Goal: Use online tool/utility

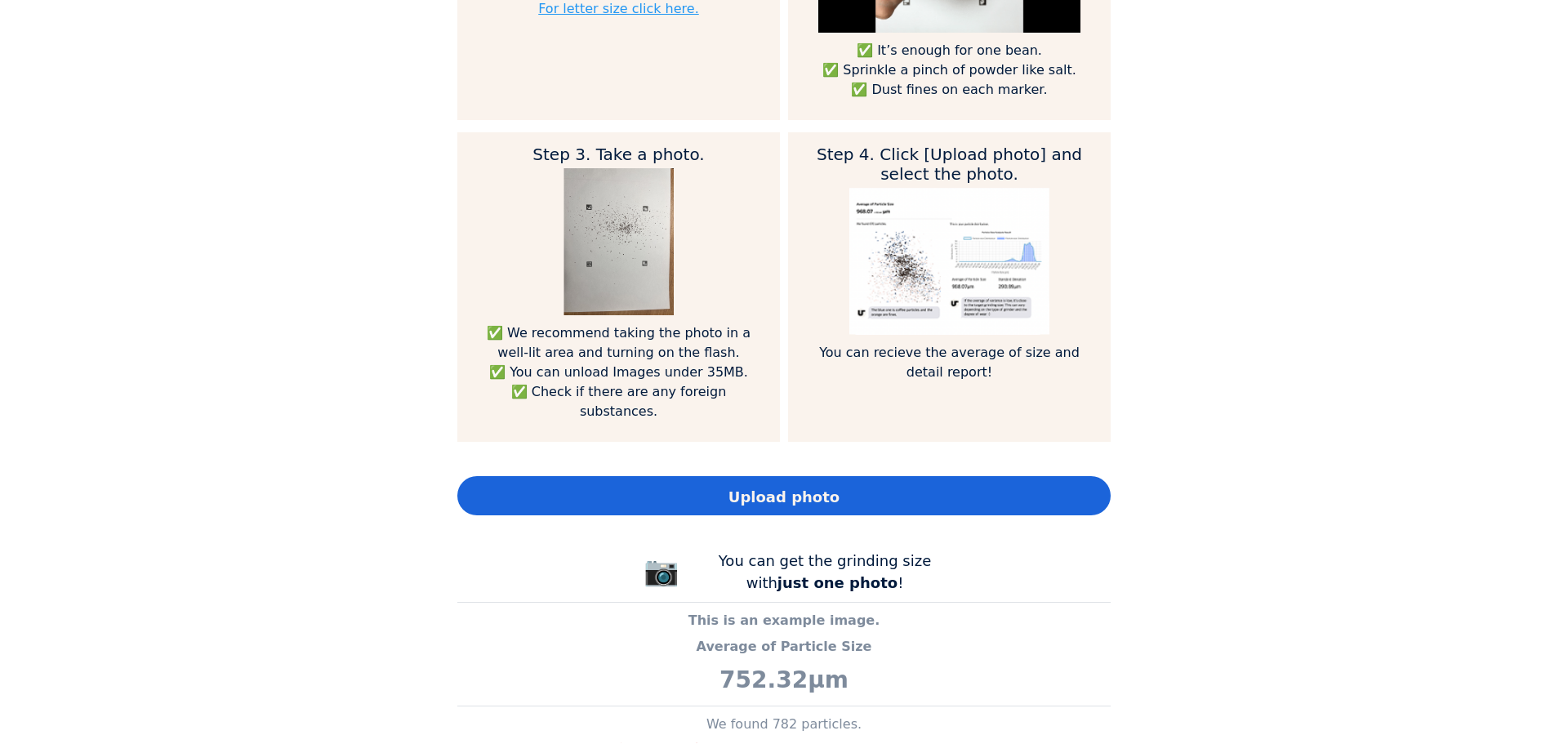
scroll to position [1062, 0]
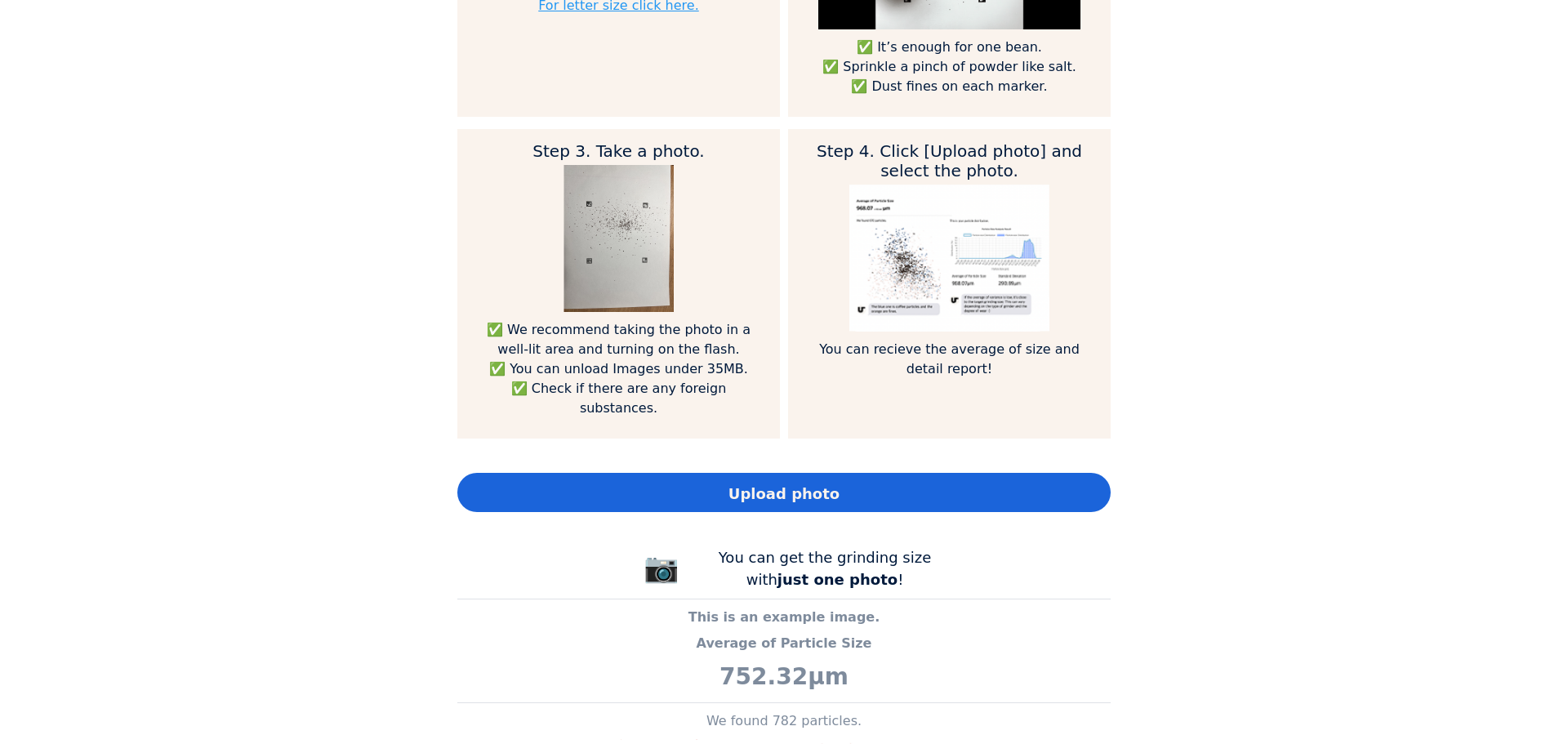
click at [833, 473] on div "Upload photo" at bounding box center [783, 492] width 653 height 39
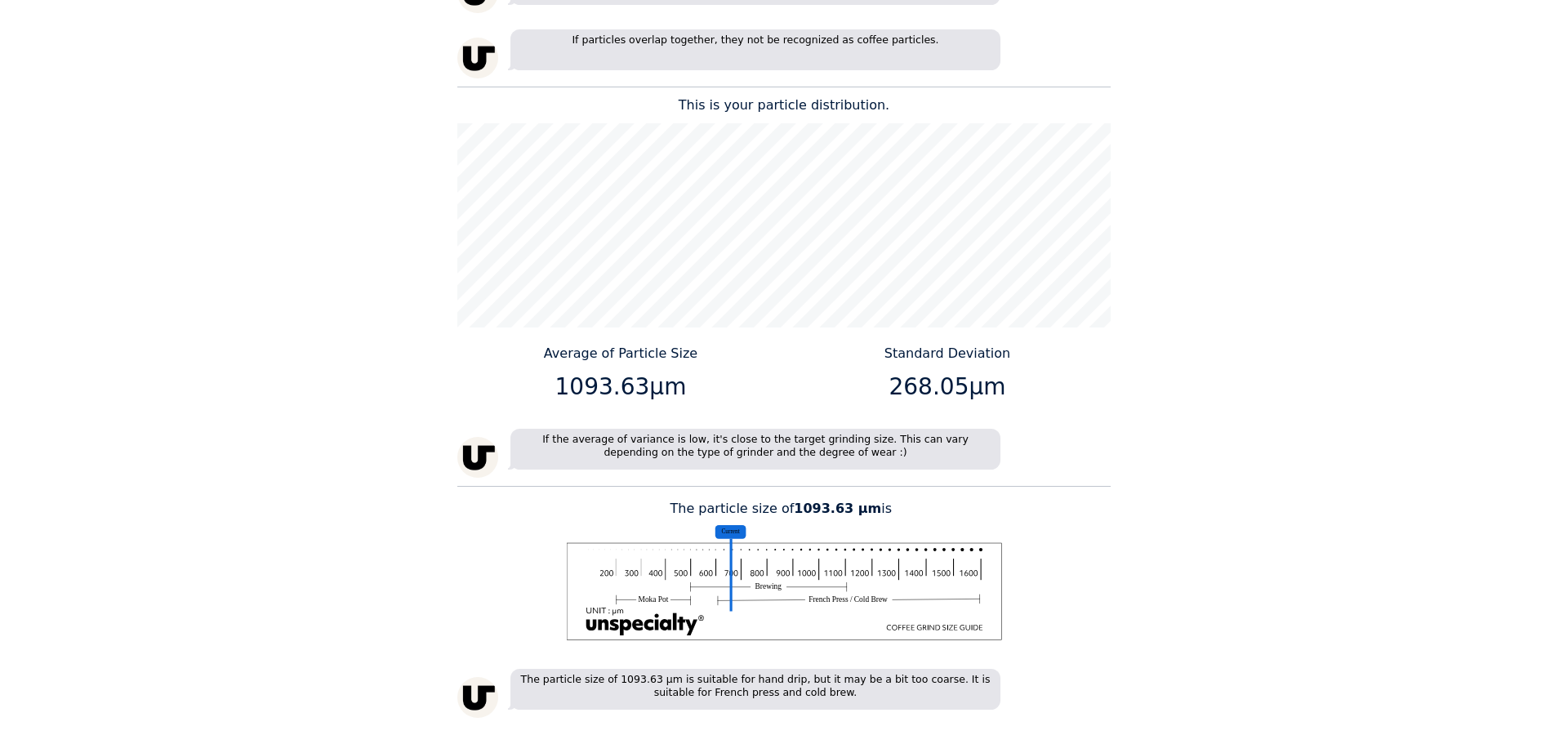
scroll to position [2124, 0]
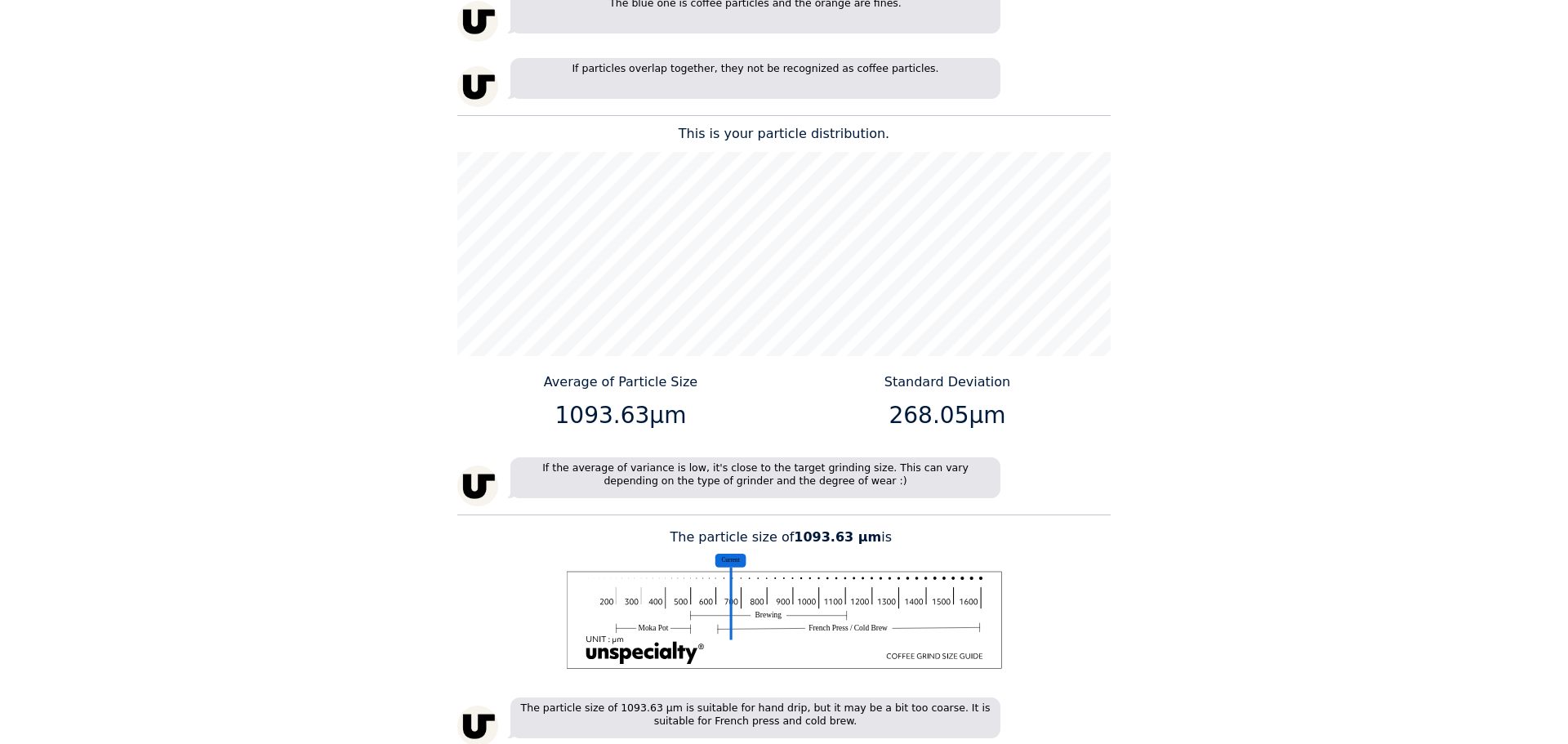
click at [1146, 423] on div "Home Courses About us Tools Sign in" at bounding box center [784, 372] width 1568 height 744
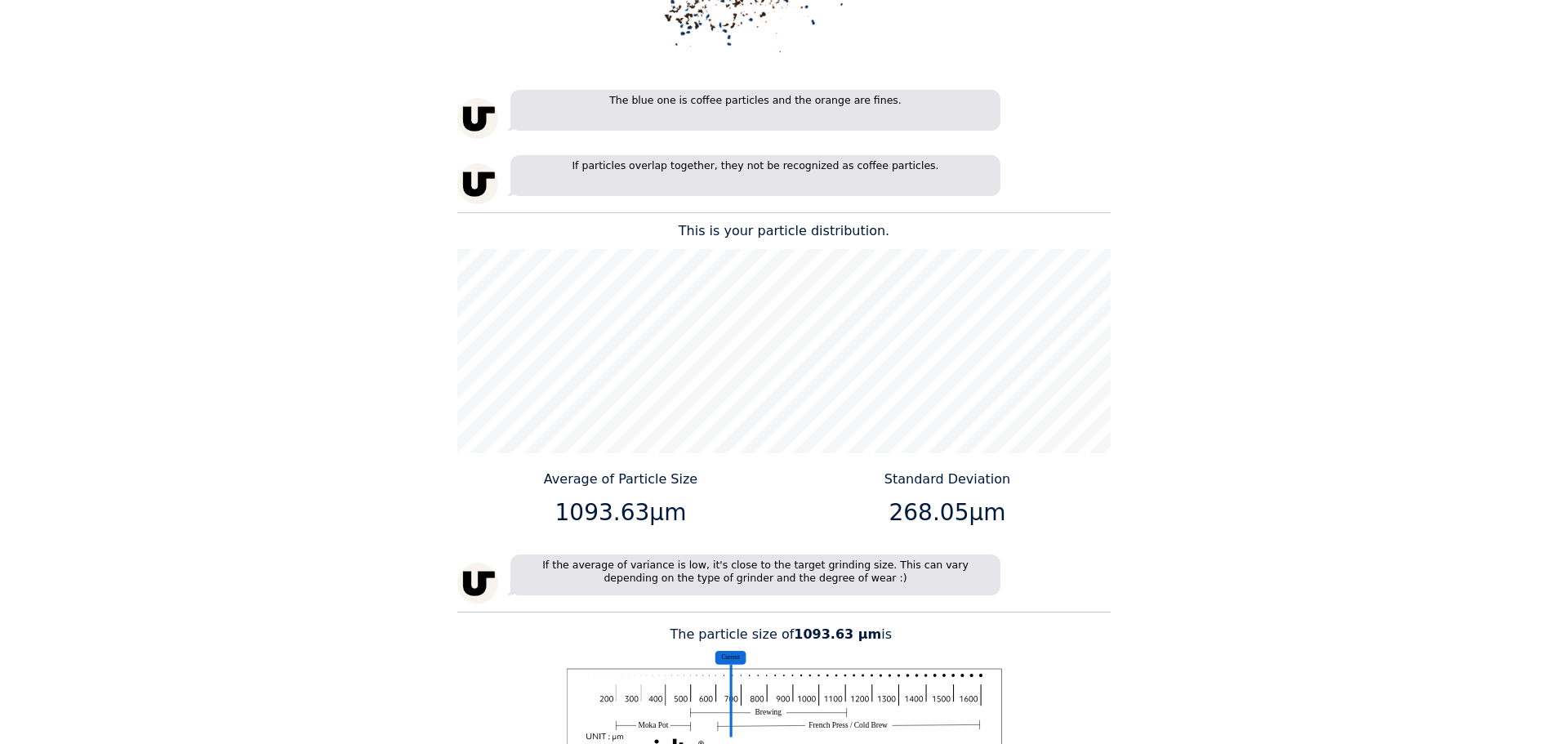
scroll to position [2204, 0]
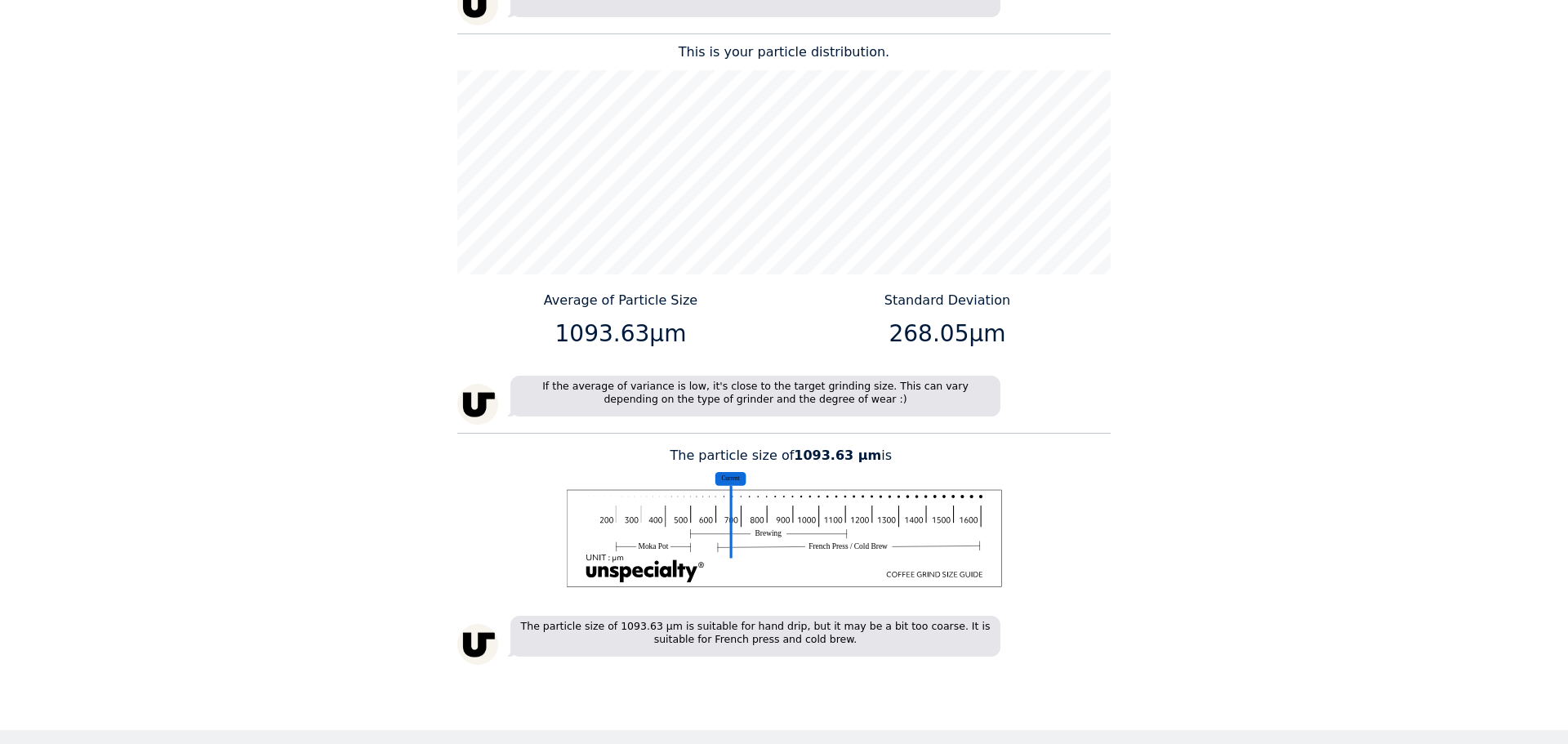
click at [808, 539] on image at bounding box center [784, 537] width 435 height 98
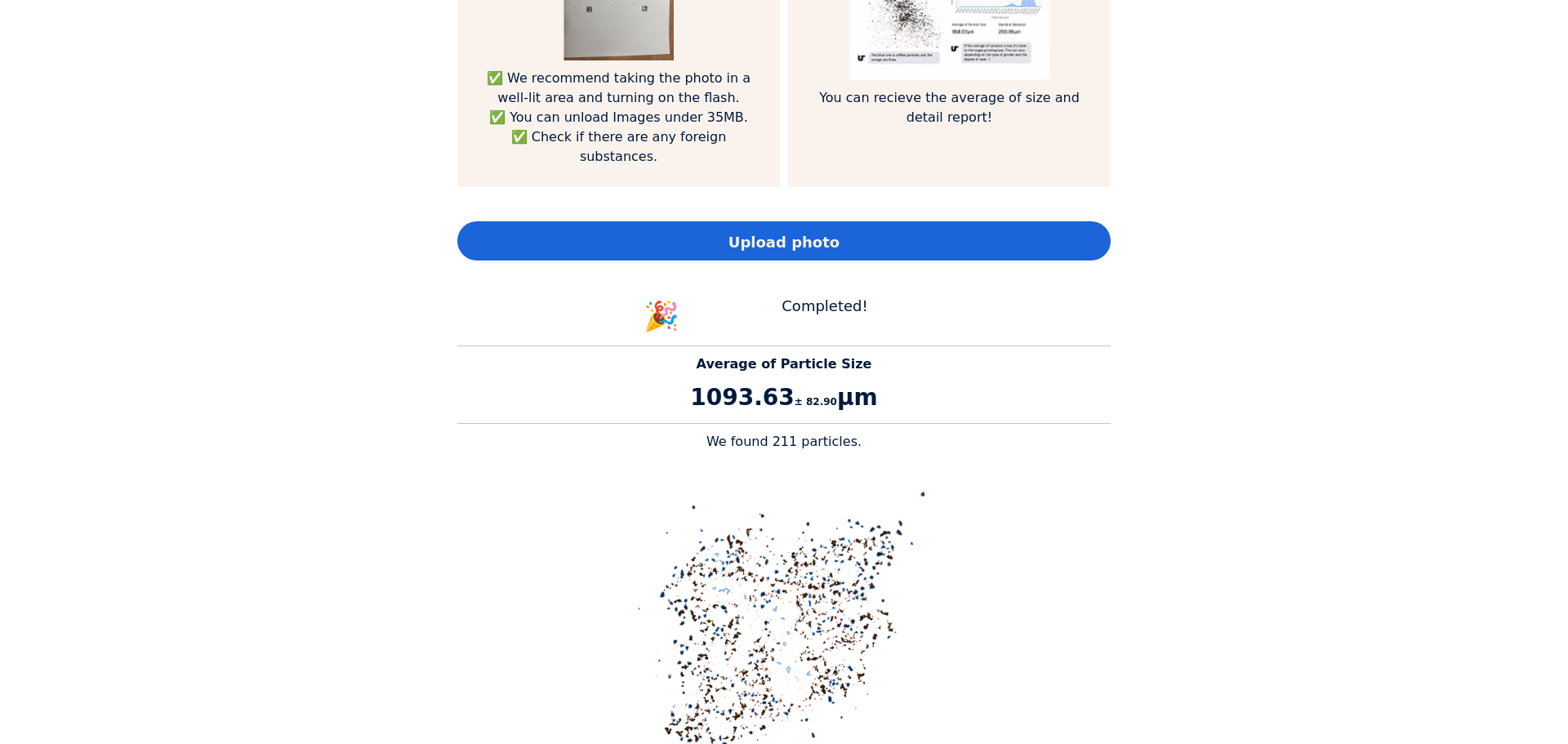
scroll to position [1306, 0]
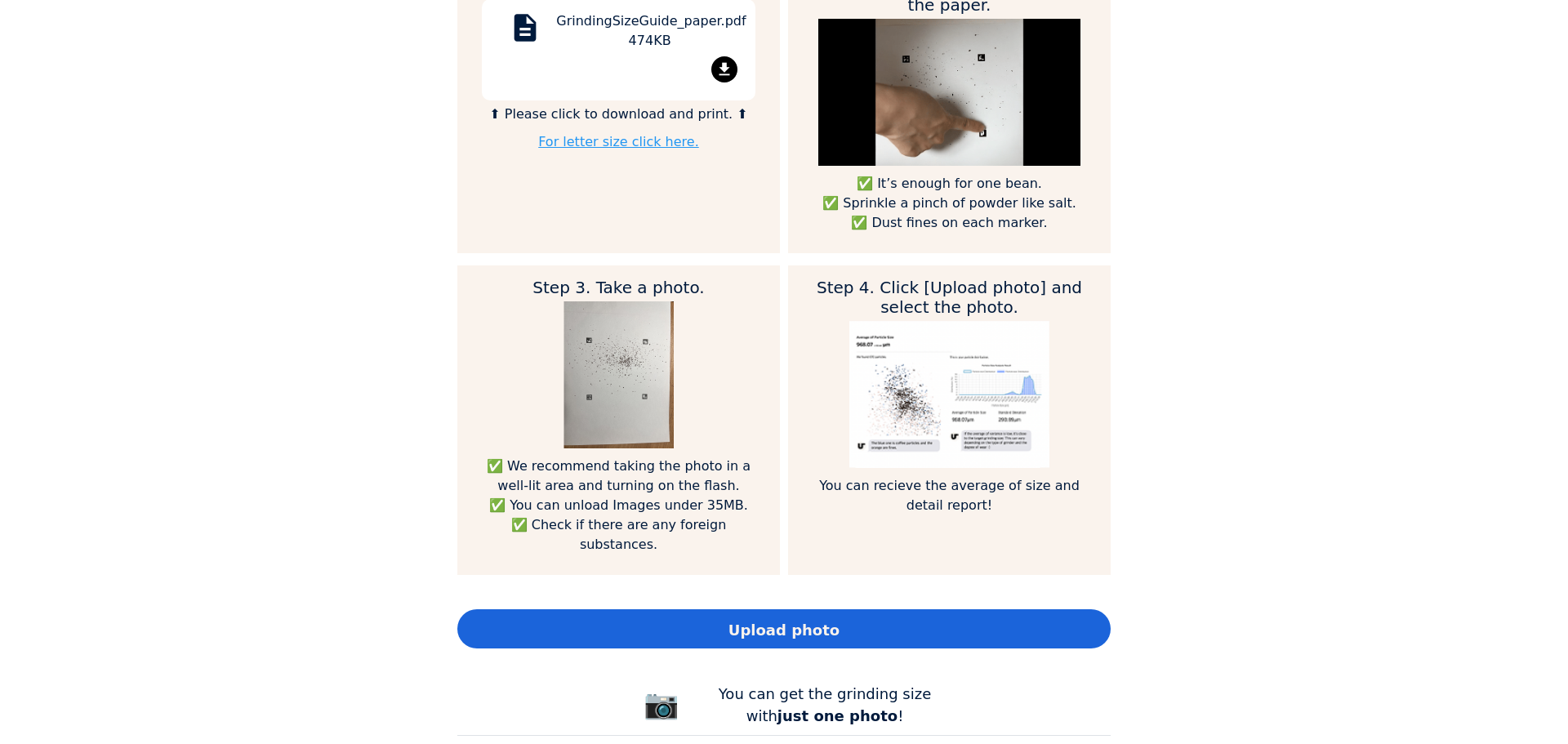
scroll to position [1306, 0]
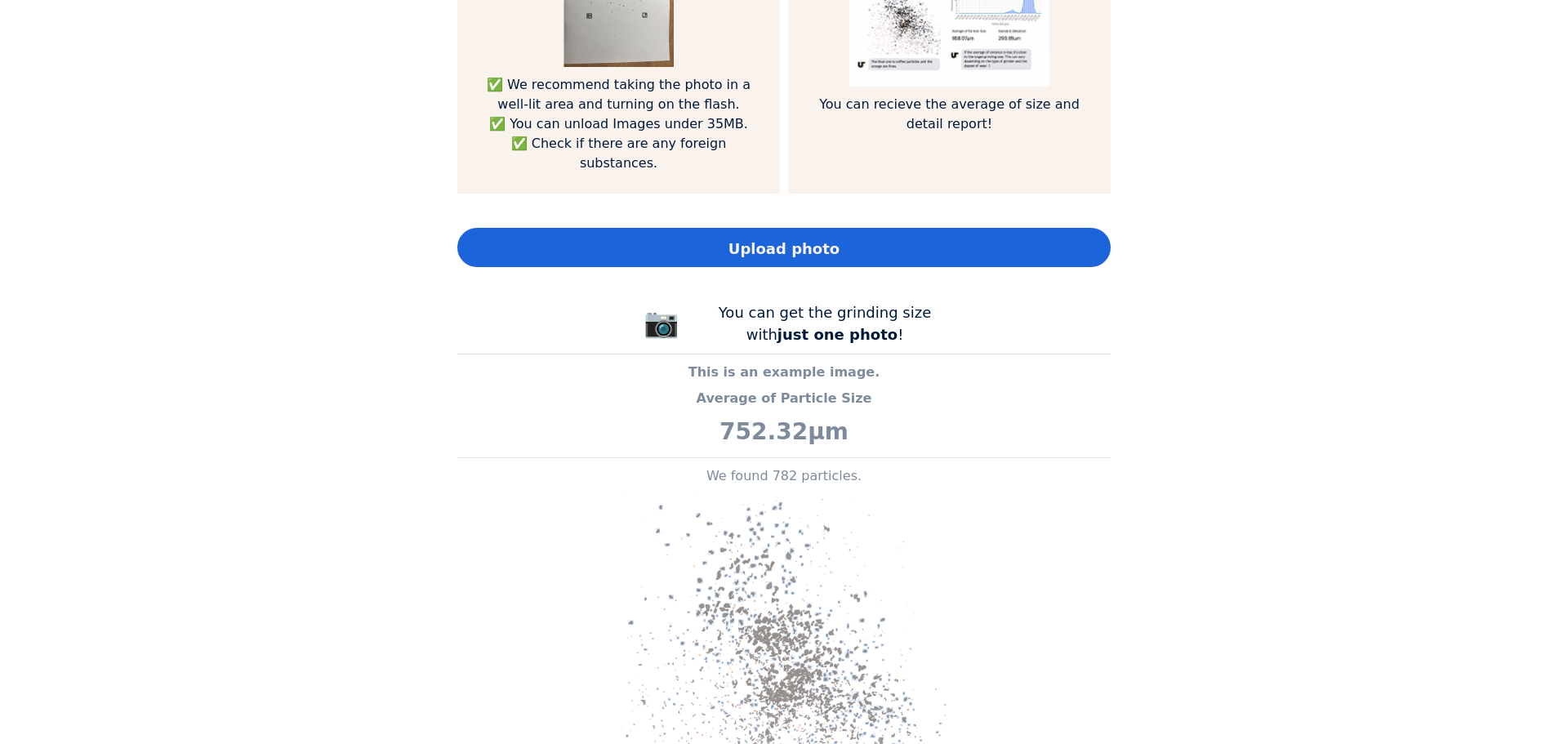
click at [995, 239] on div "Upload photo" at bounding box center [783, 247] width 653 height 39
click at [916, 228] on div "Upload photo" at bounding box center [783, 247] width 653 height 39
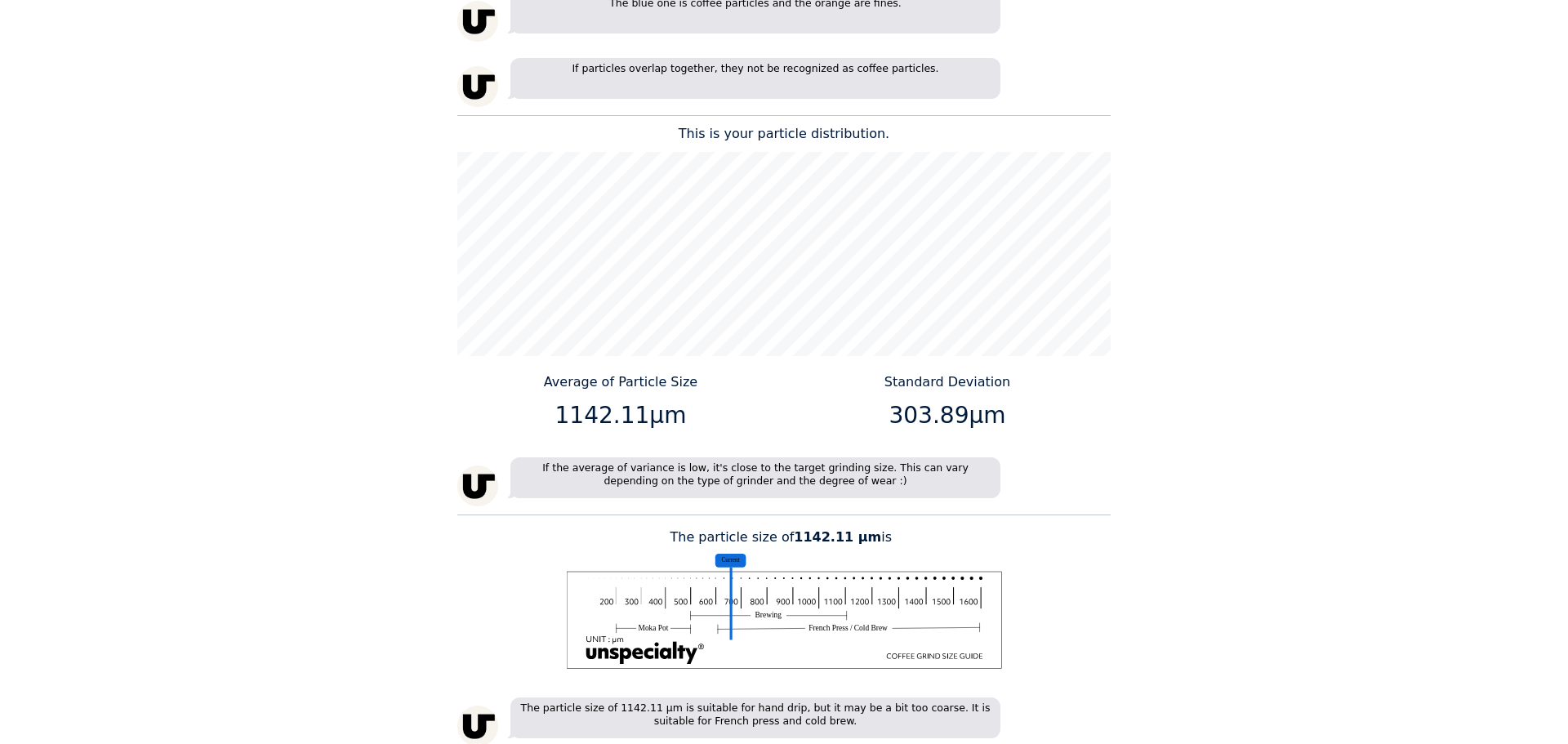
scroll to position [2204, 0]
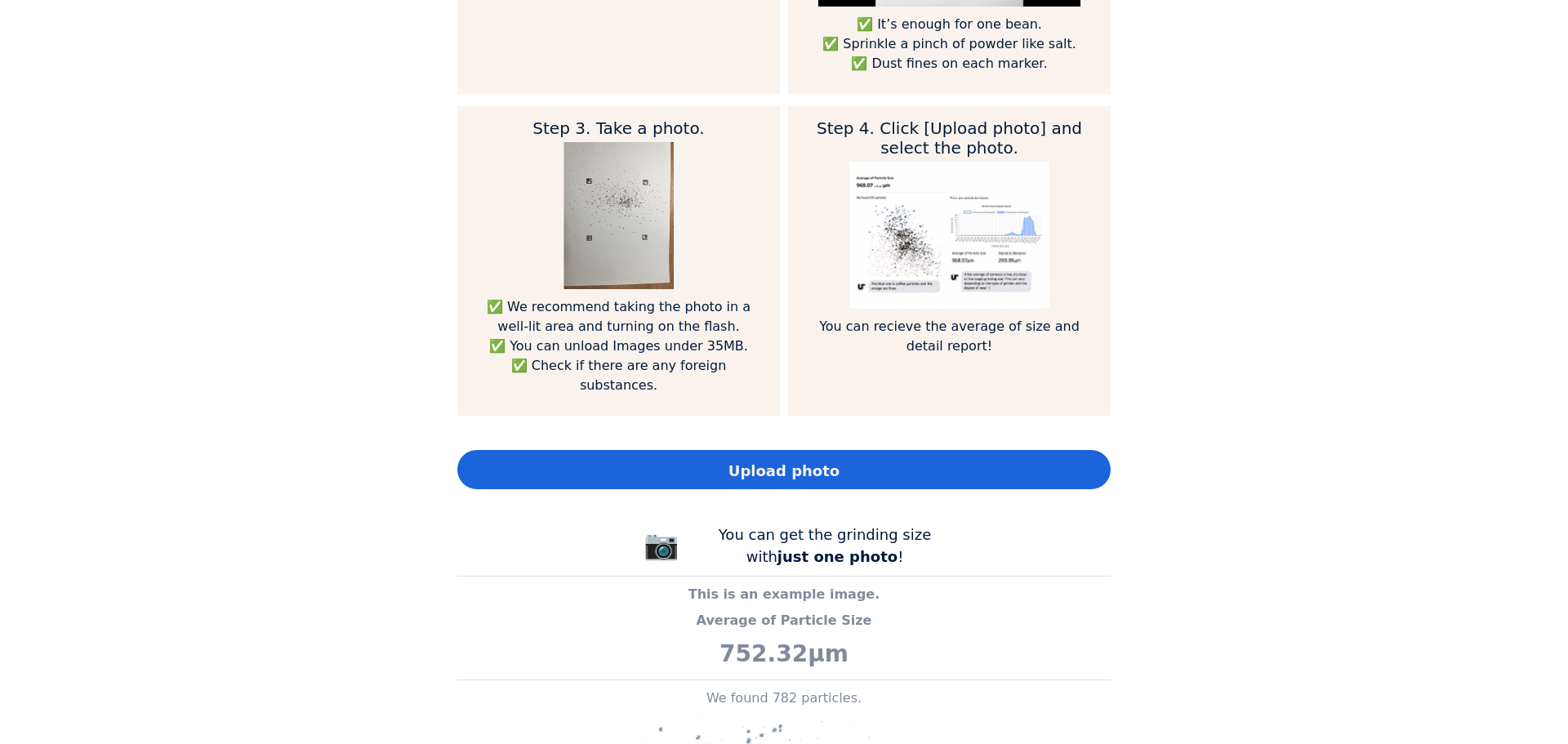
scroll to position [1388, 0]
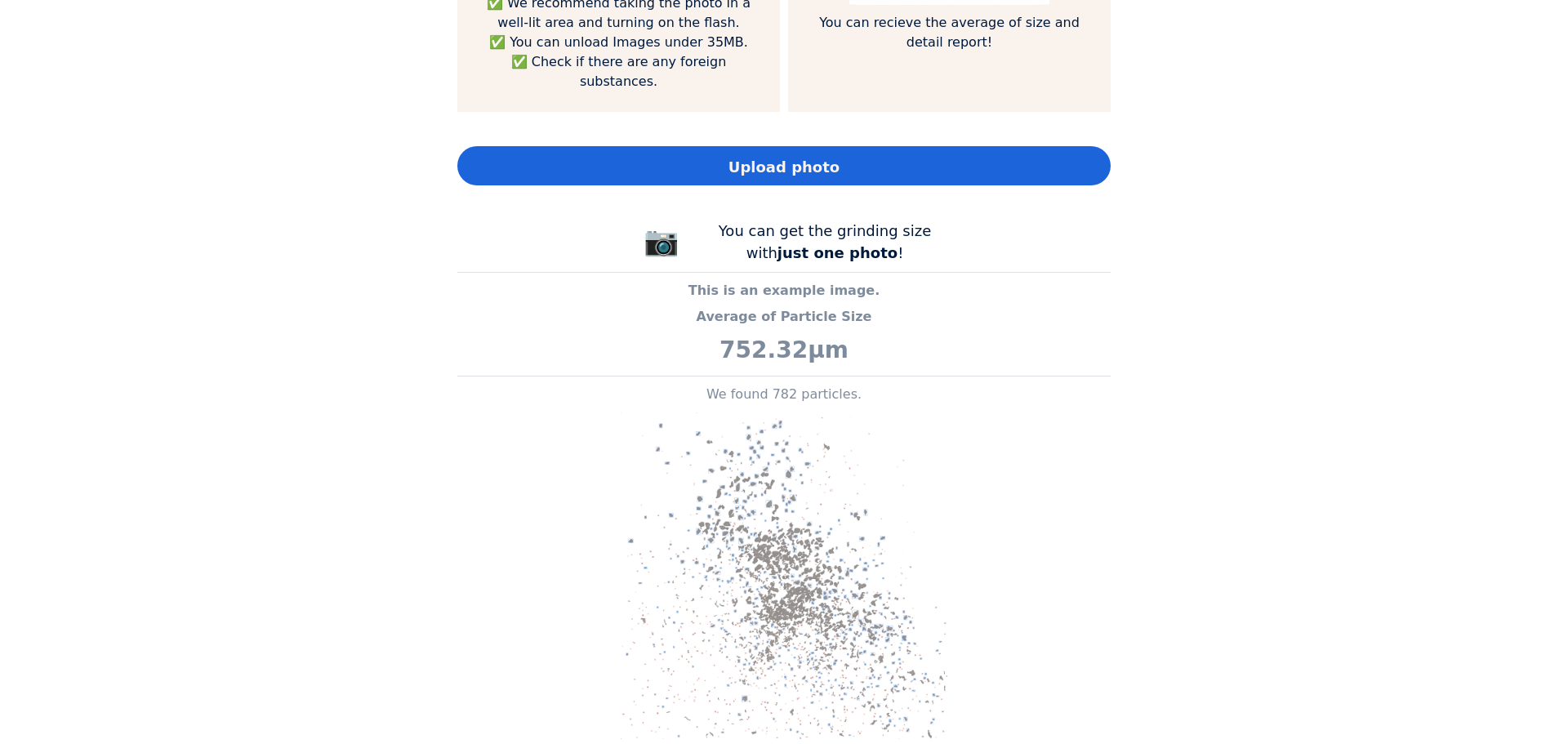
click at [931, 146] on div "Upload photo" at bounding box center [783, 165] width 653 height 39
click at [778, 156] on span "Upload photo" at bounding box center [783, 167] width 111 height 22
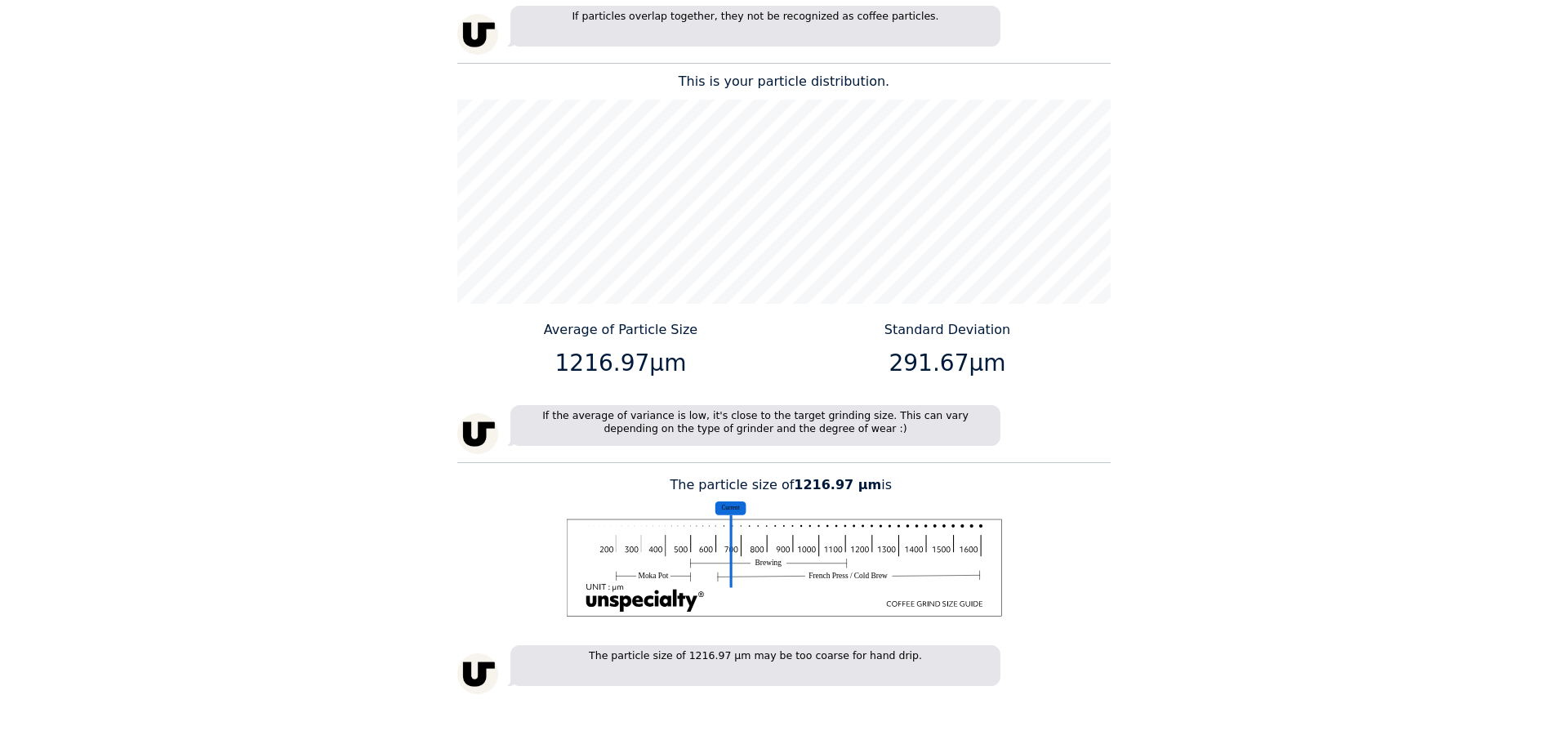
scroll to position [2204, 0]
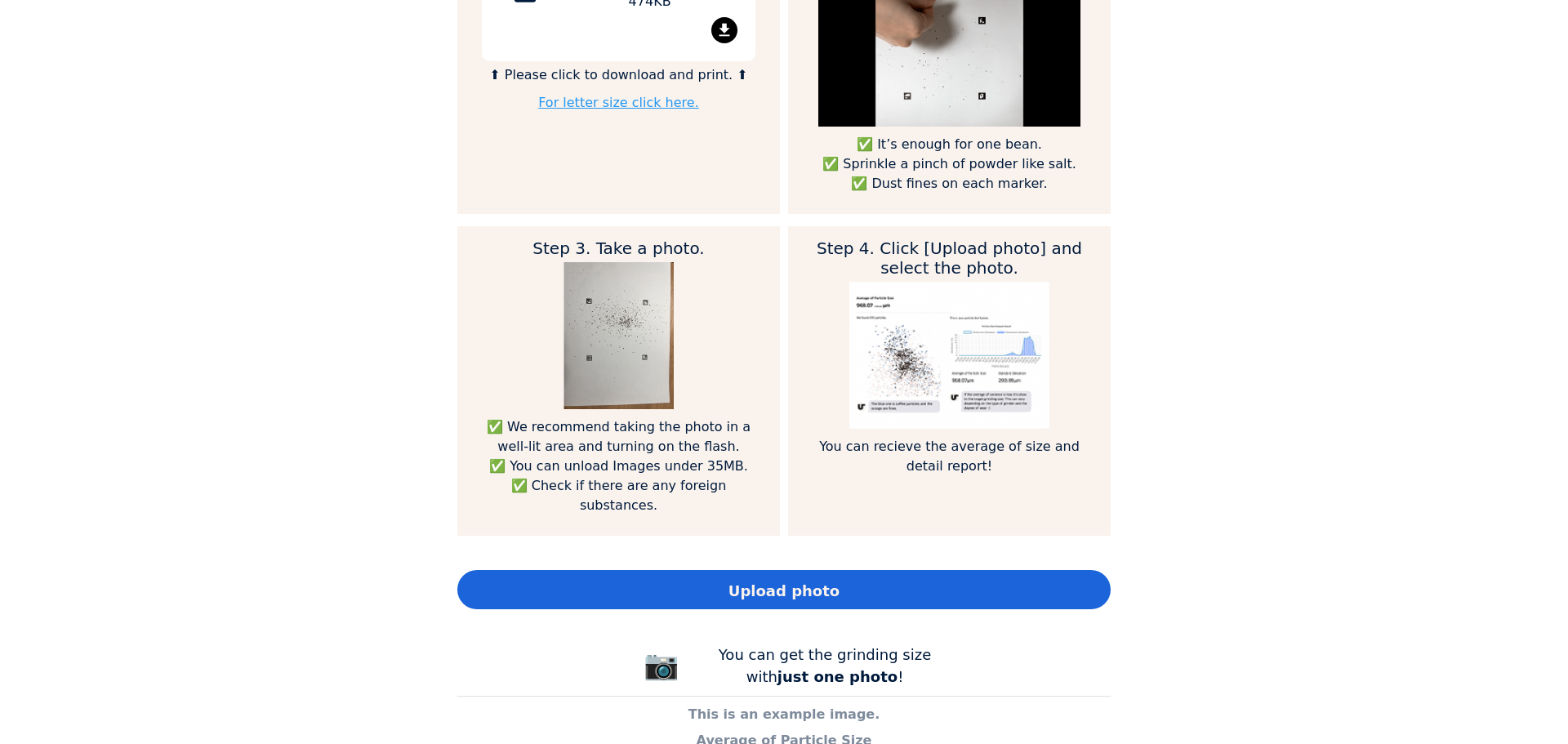
scroll to position [1144, 0]
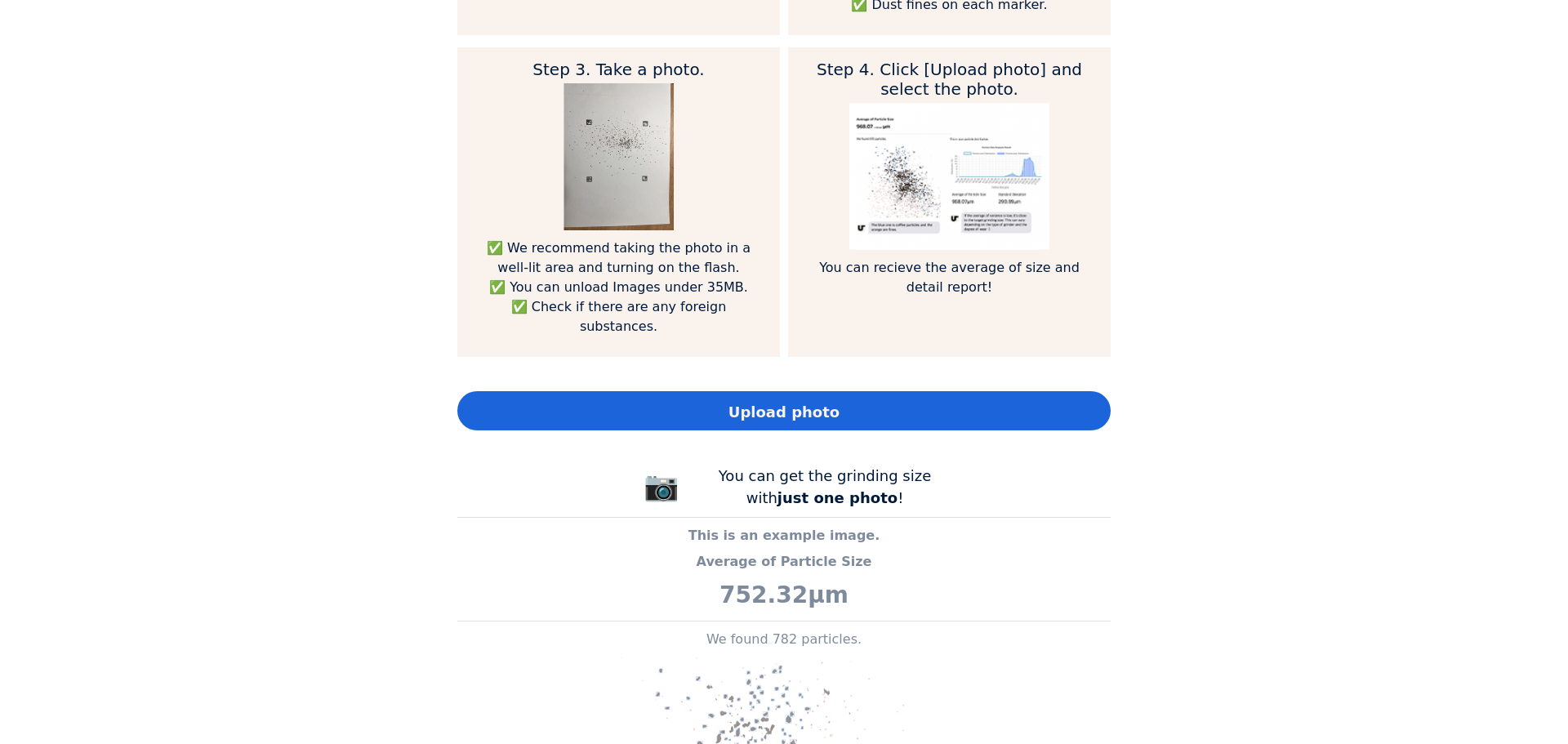
click at [807, 401] on span "Upload photo" at bounding box center [783, 412] width 111 height 22
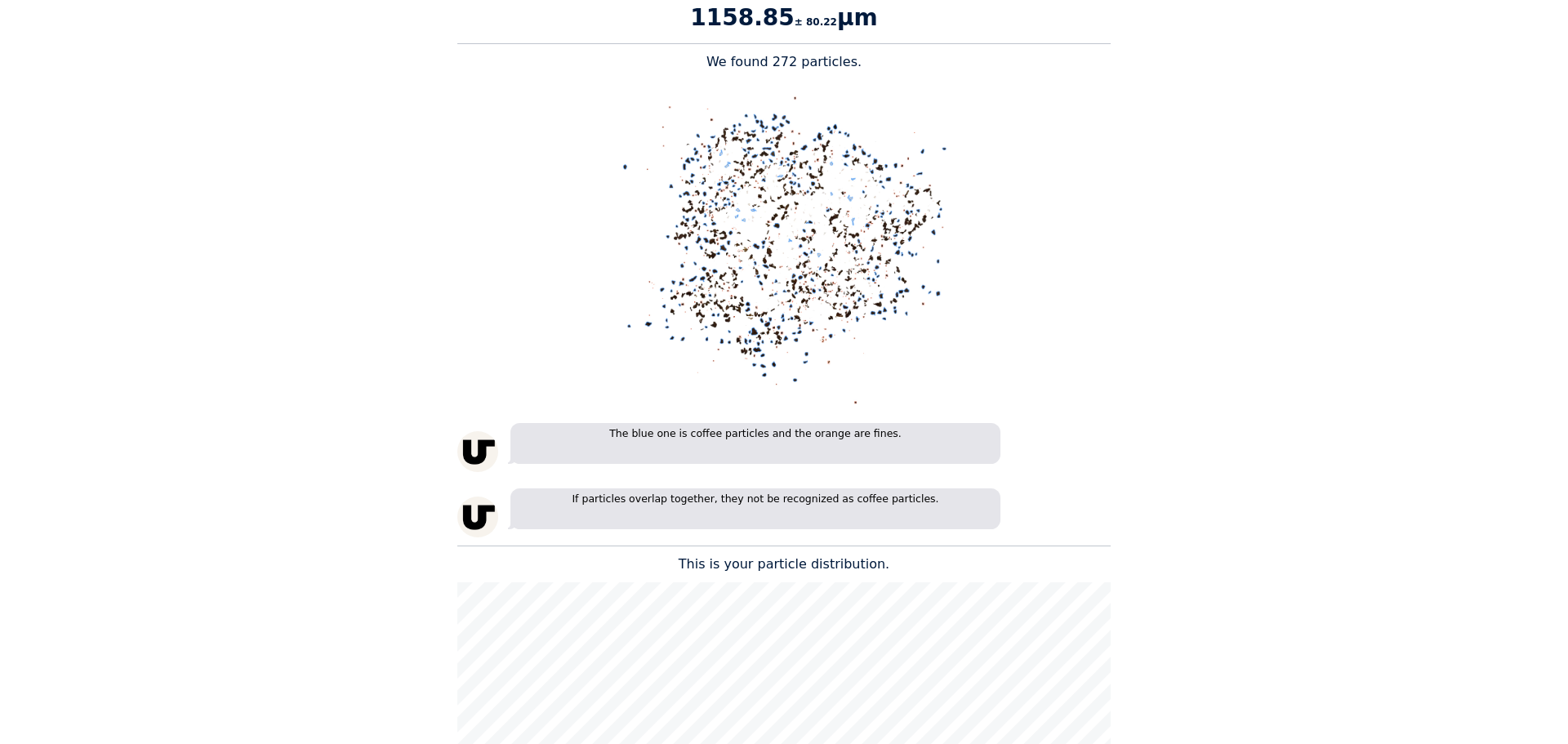
scroll to position [1715, 0]
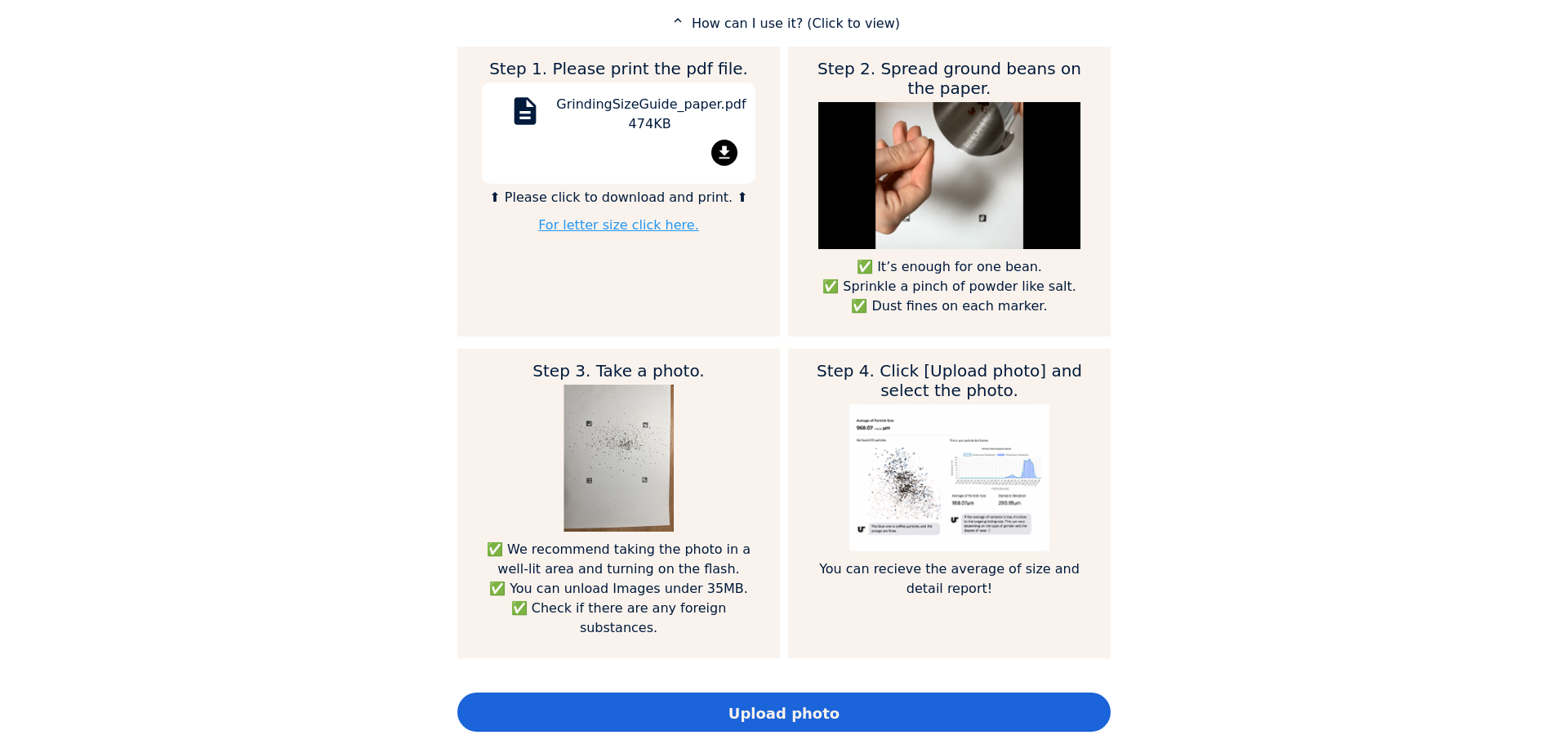
scroll to position [1062, 0]
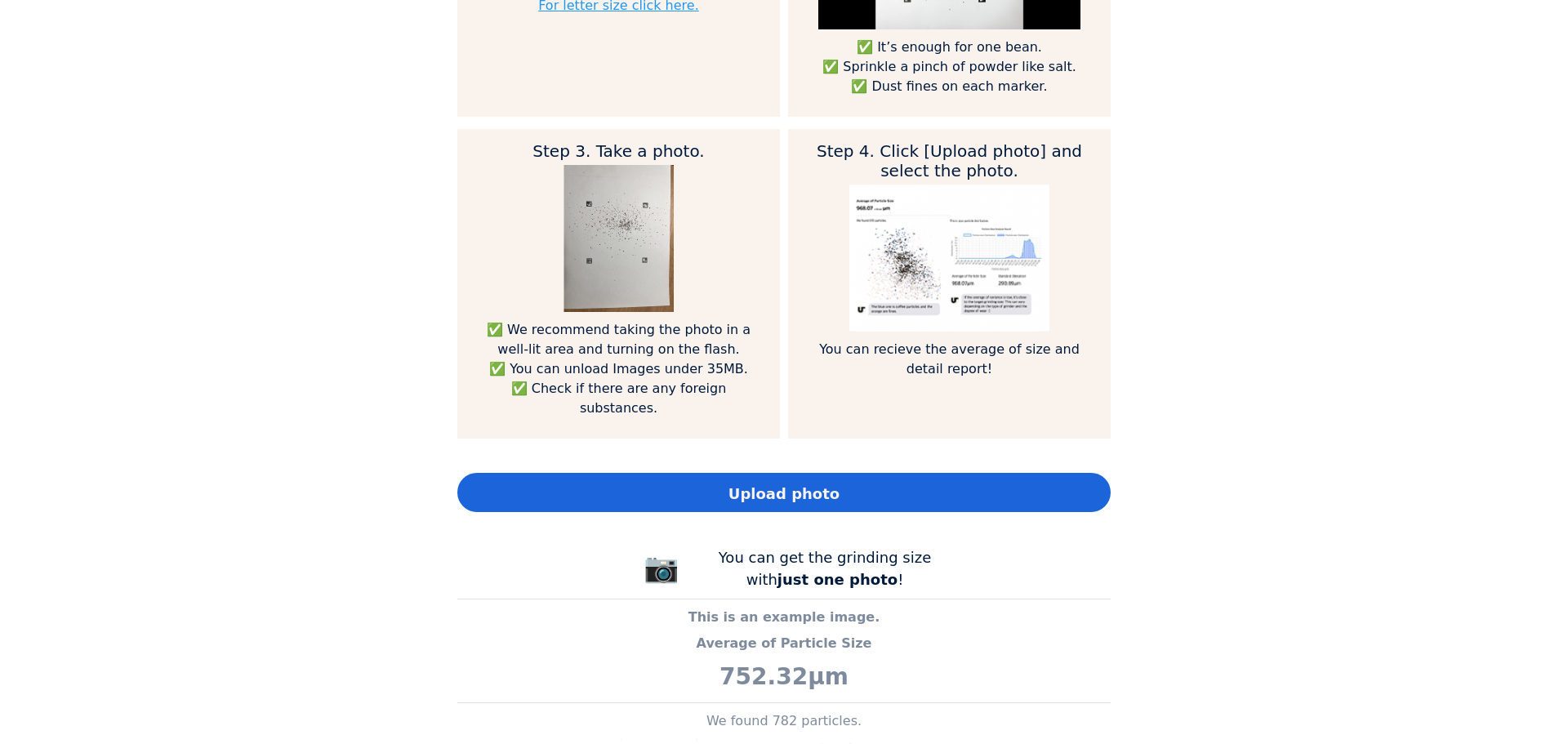
click at [877, 473] on div "Upload photo" at bounding box center [783, 492] width 653 height 39
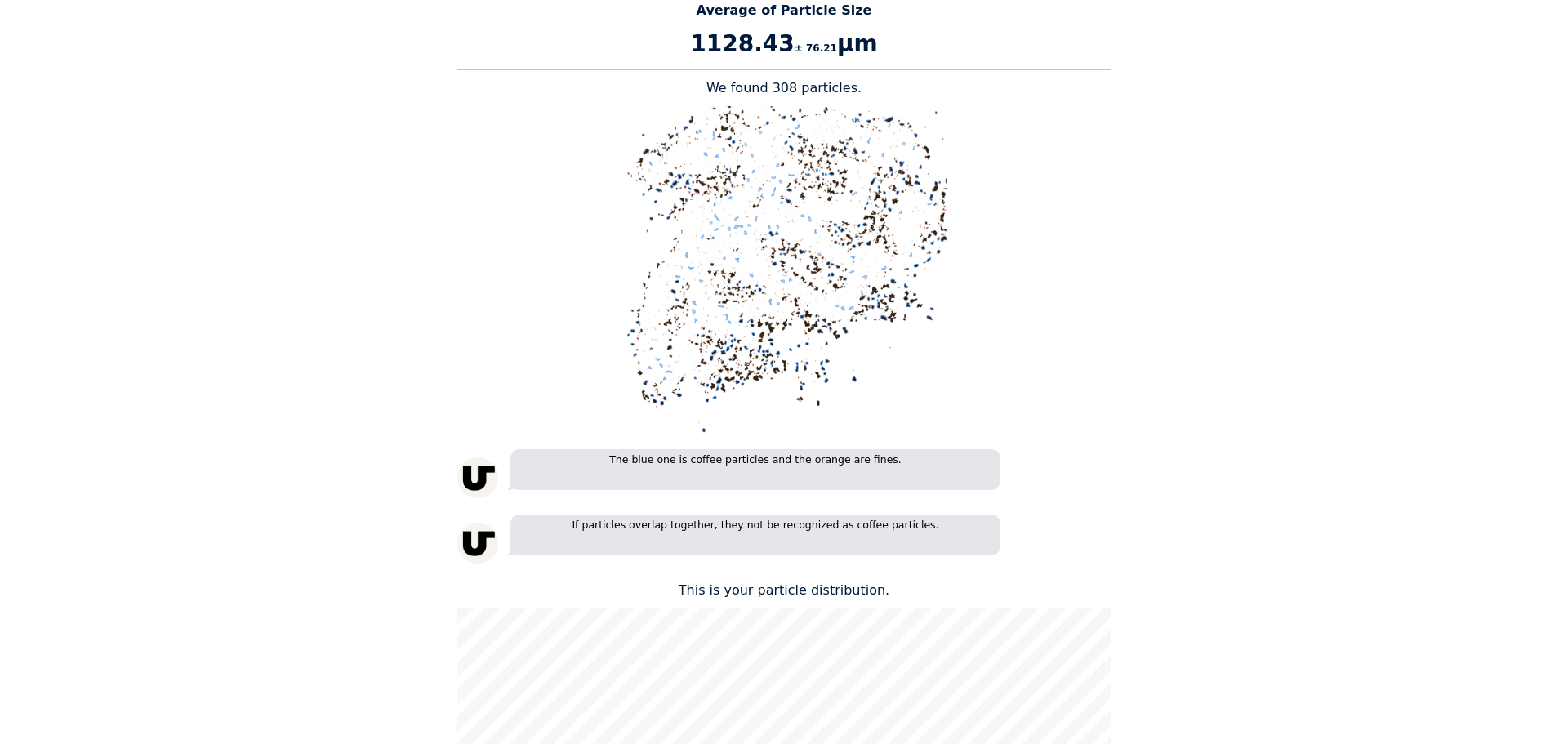
scroll to position [1470, 0]
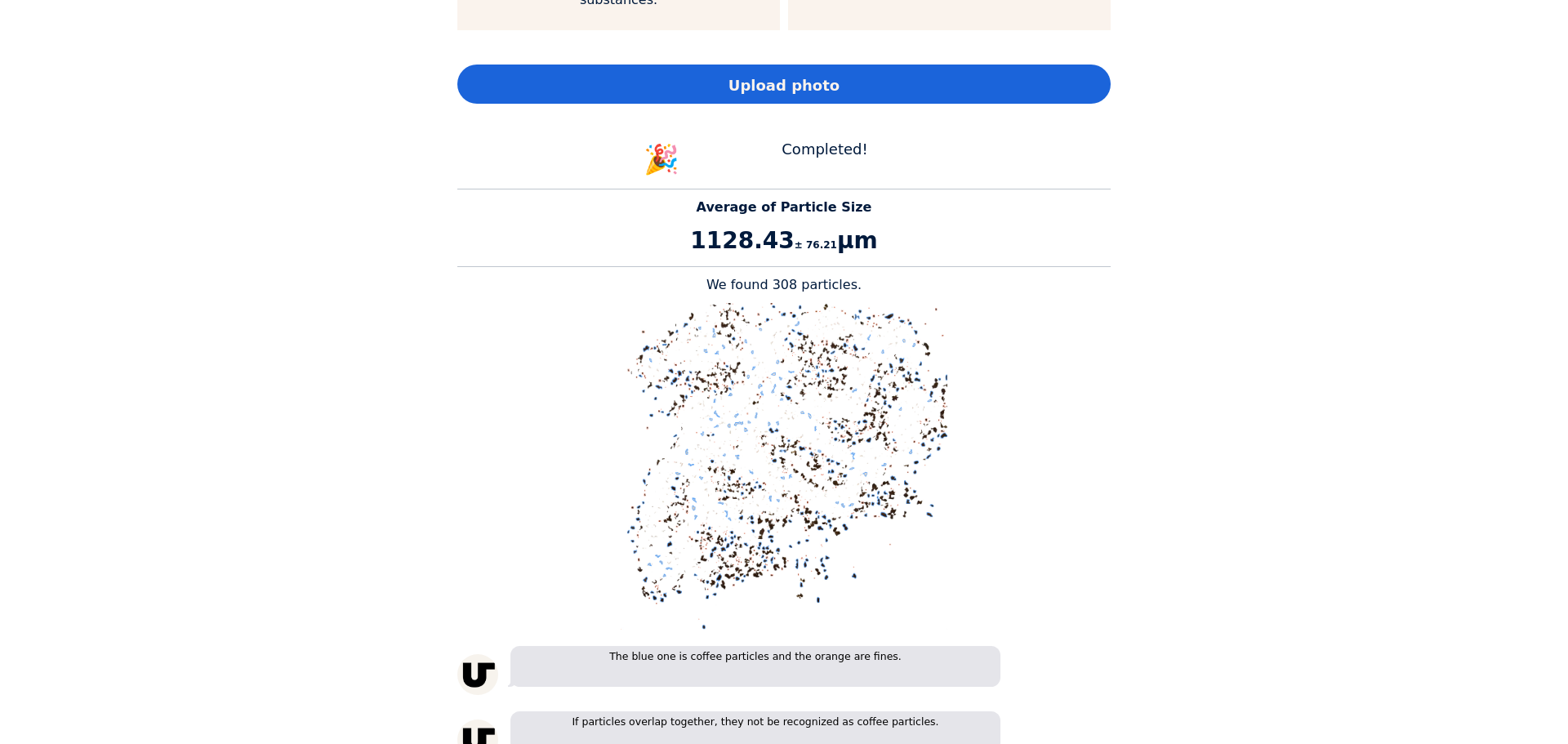
click at [857, 64] on div "Upload photo" at bounding box center [783, 83] width 653 height 39
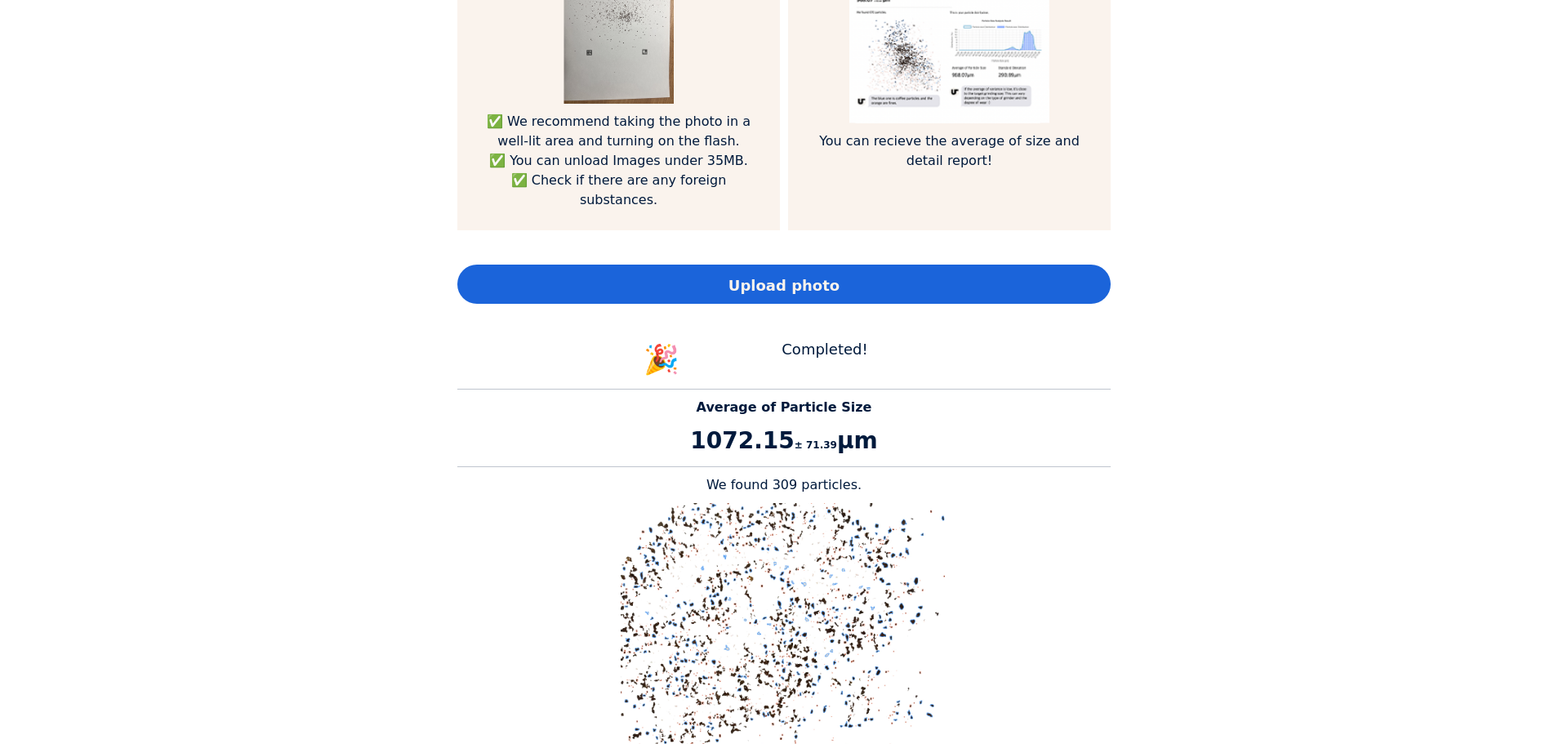
scroll to position [1144, 0]
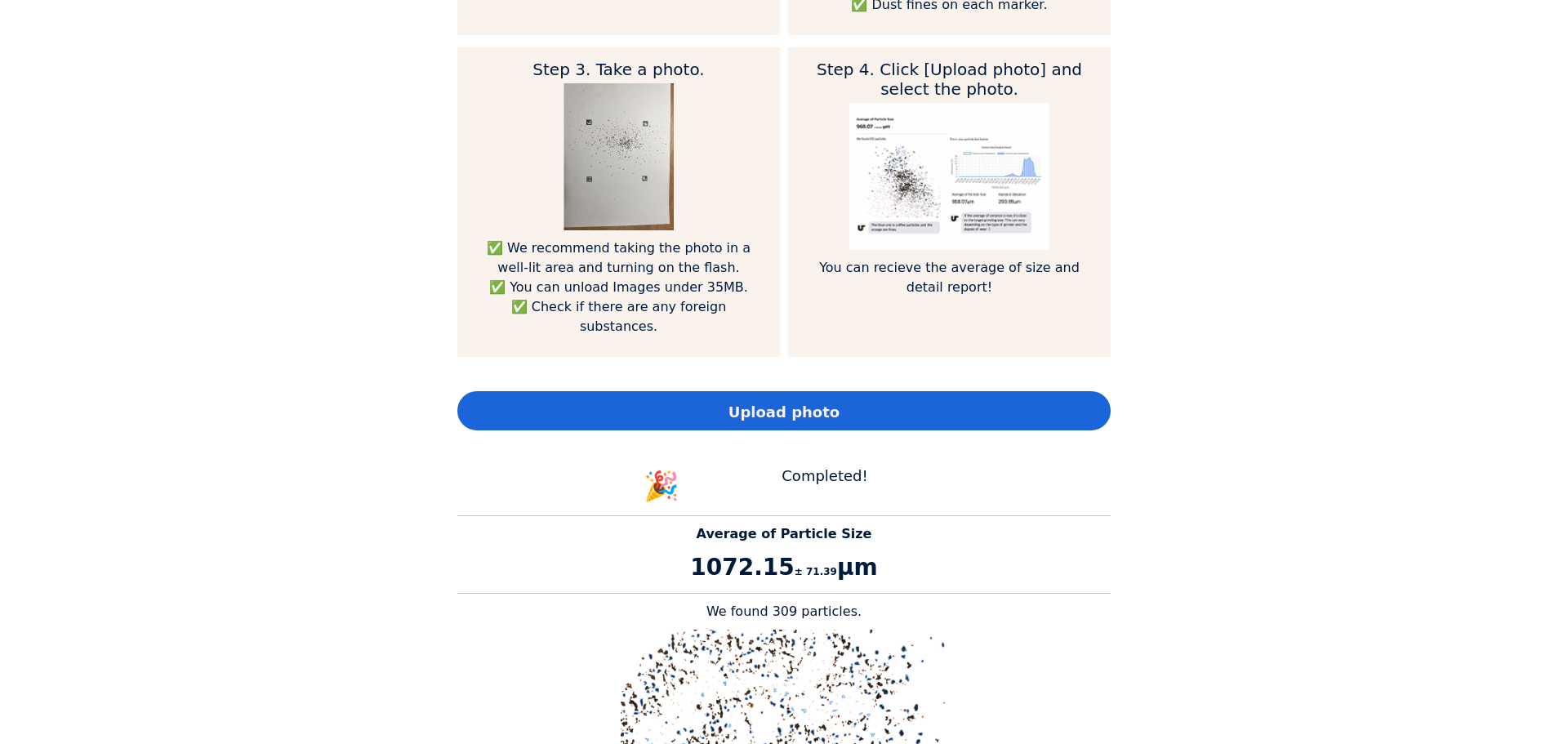
click at [877, 391] on div "Upload photo" at bounding box center [783, 410] width 653 height 39
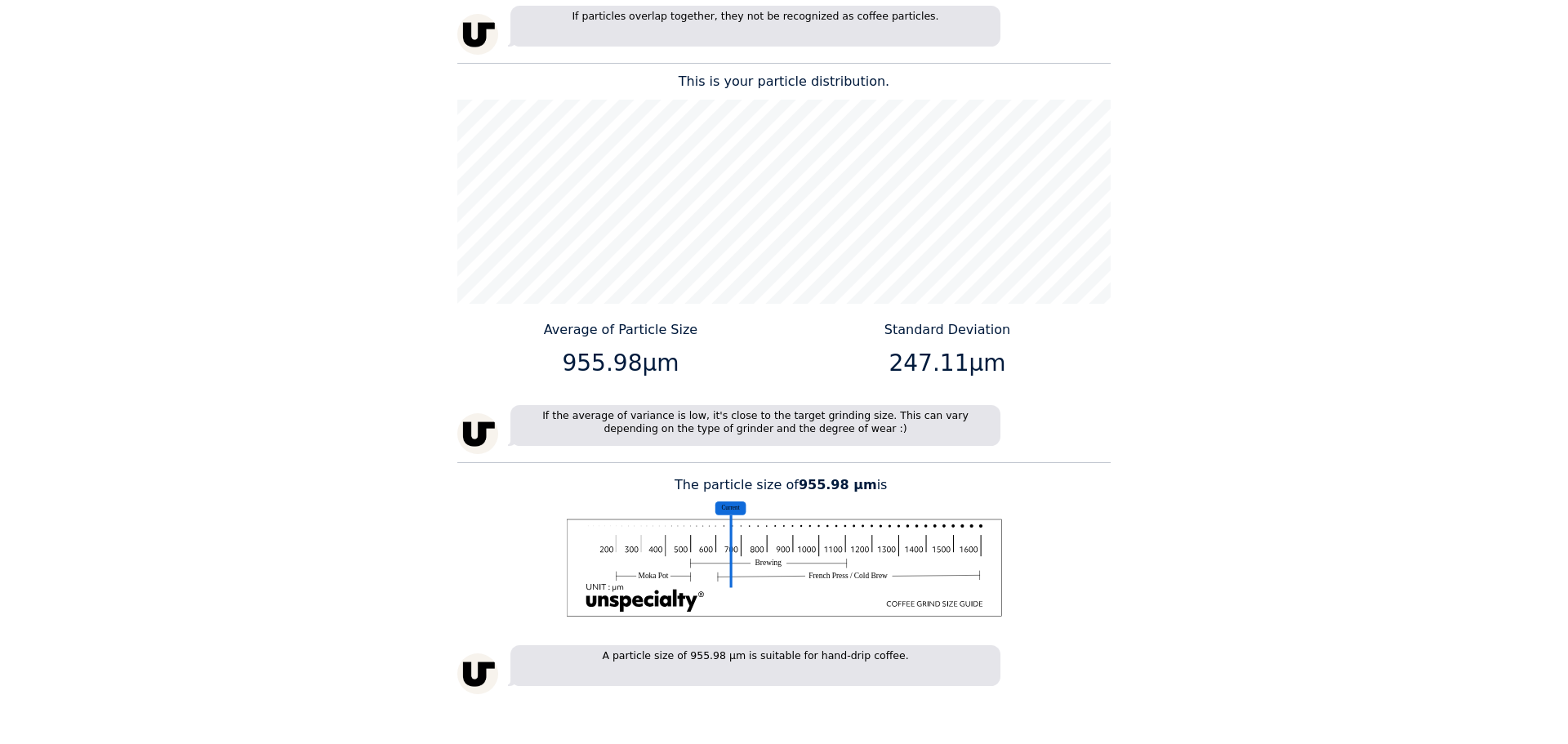
scroll to position [2204, 0]
